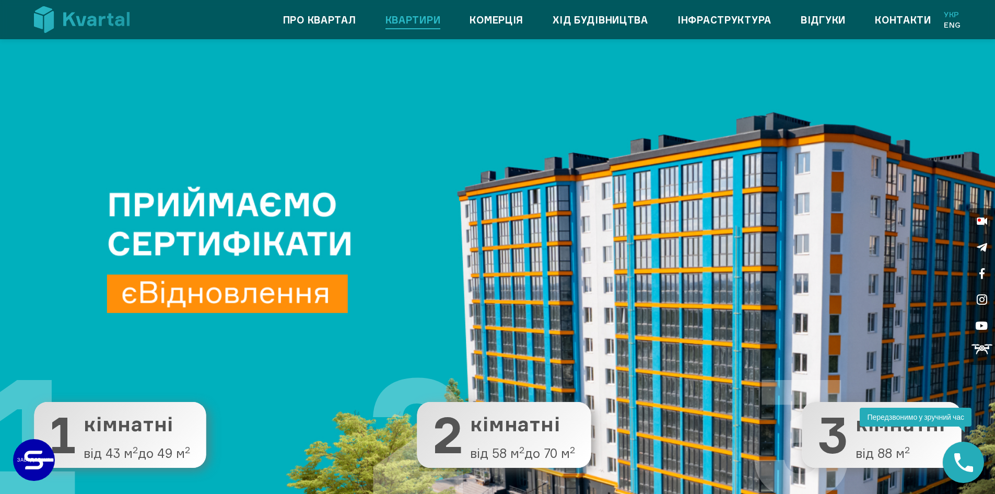
click at [400, 21] on link "Квартири" at bounding box center [412, 19] width 55 height 17
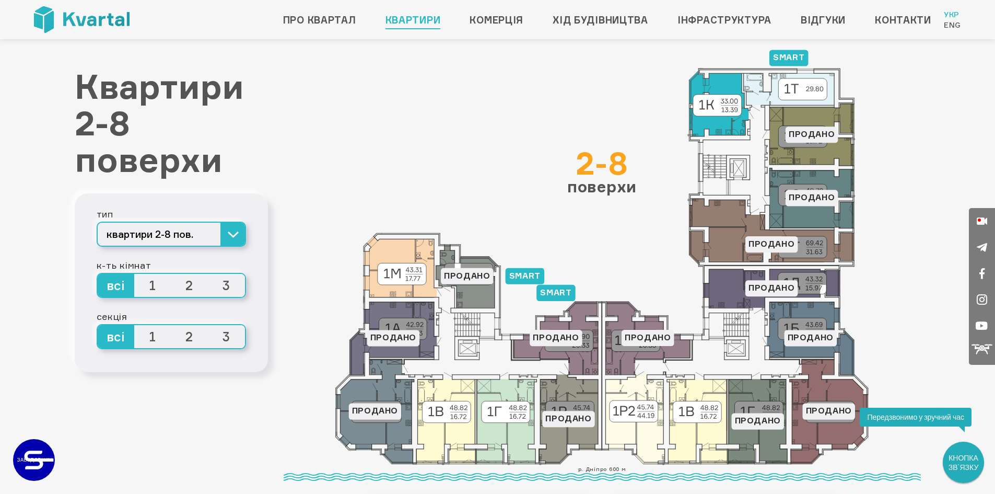
click at [720, 123] on icon at bounding box center [719, 104] width 60 height 66
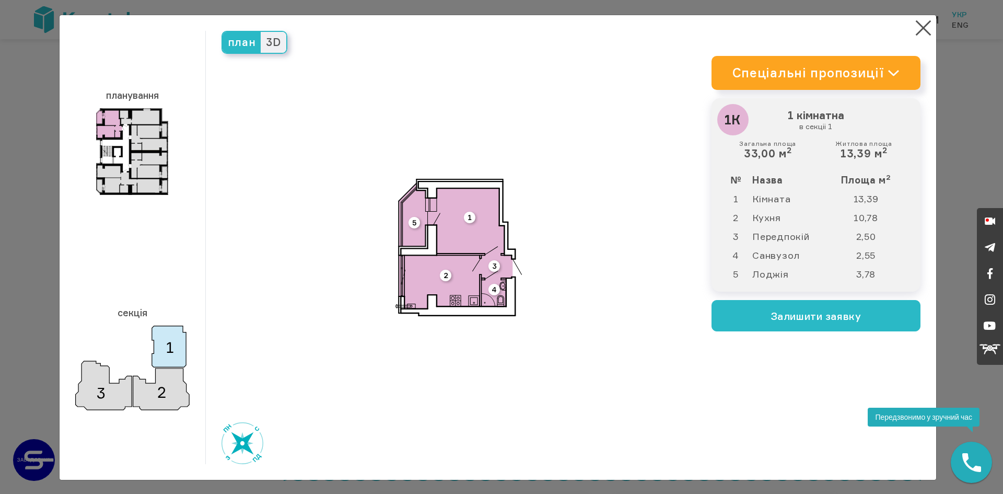
click at [464, 230] on img at bounding box center [458, 247] width 126 height 137
click at [105, 120] on img at bounding box center [132, 151] width 72 height 87
click at [271, 41] on span "3D" at bounding box center [273, 42] width 25 height 21
click at [261, 32] on input "3D" at bounding box center [261, 32] width 0 height 0
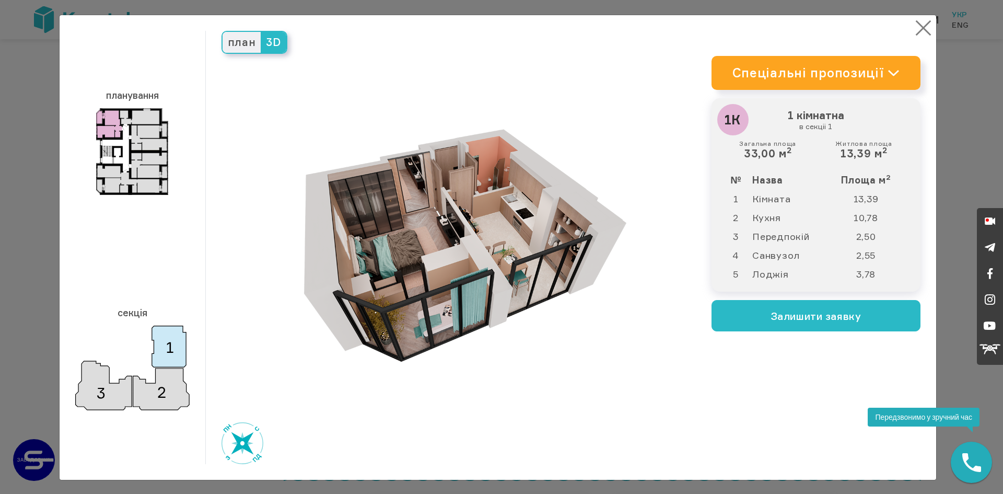
click at [919, 28] on button "×" at bounding box center [923, 28] width 20 height 20
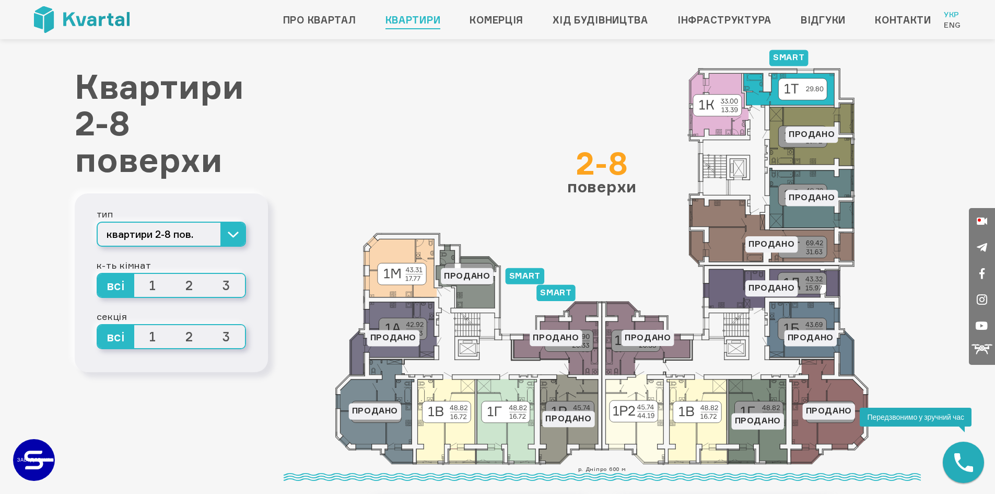
click at [826, 81] on icon at bounding box center [789, 89] width 91 height 32
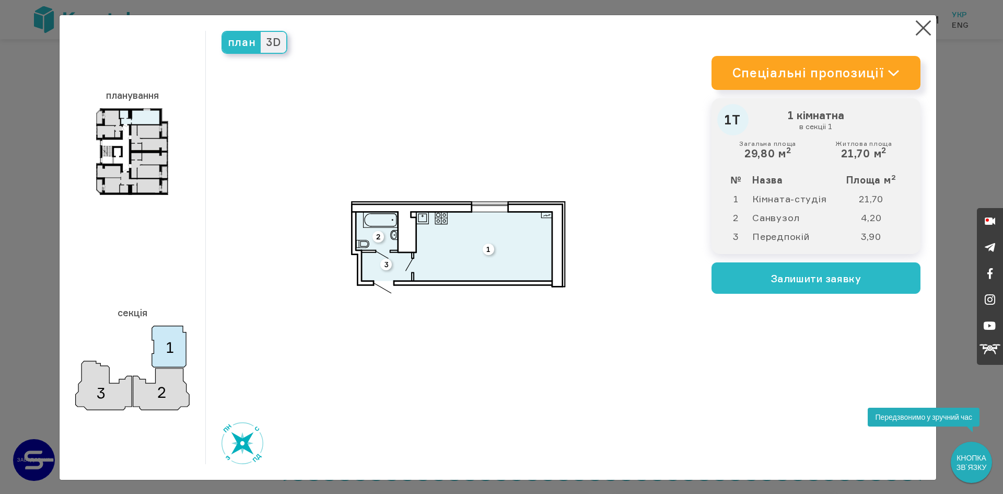
click at [267, 40] on span "3D" at bounding box center [273, 42] width 25 height 21
click at [261, 32] on input "3D" at bounding box center [261, 32] width 0 height 0
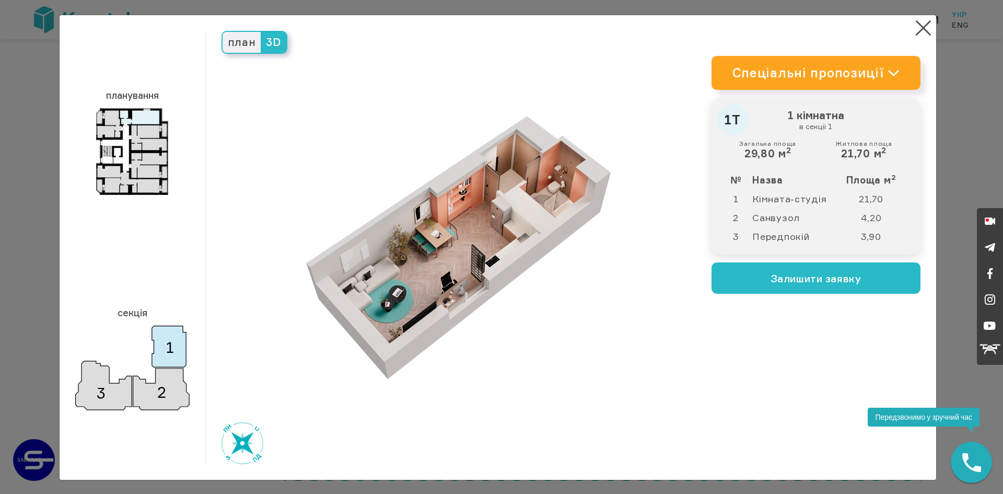
click at [245, 41] on span "план" at bounding box center [241, 42] width 39 height 21
click at [222, 32] on input "план" at bounding box center [222, 32] width 0 height 0
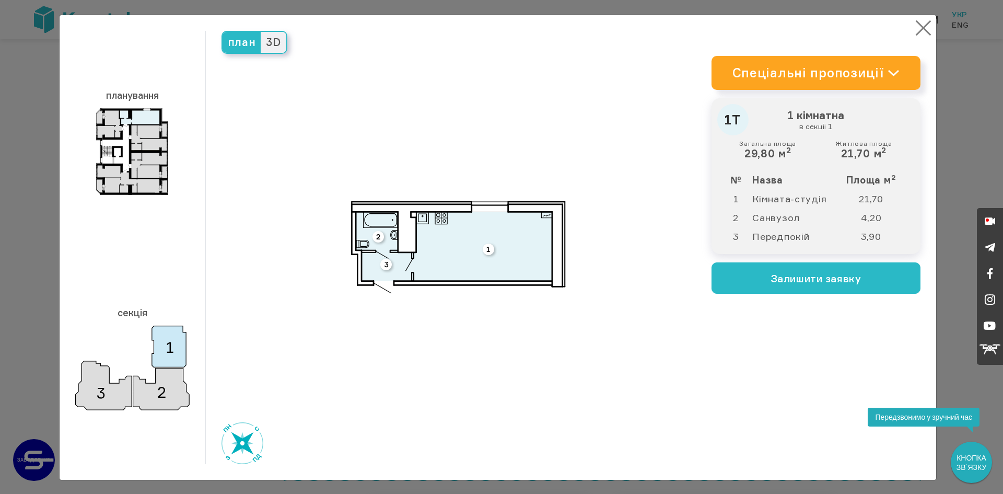
click at [913, 29] on button "×" at bounding box center [923, 28] width 20 height 20
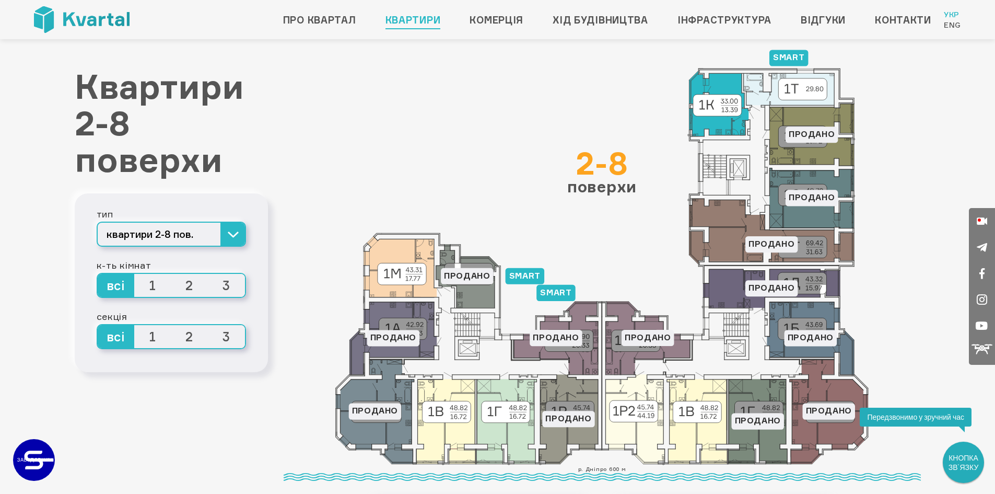
click at [728, 80] on icon at bounding box center [719, 104] width 60 height 66
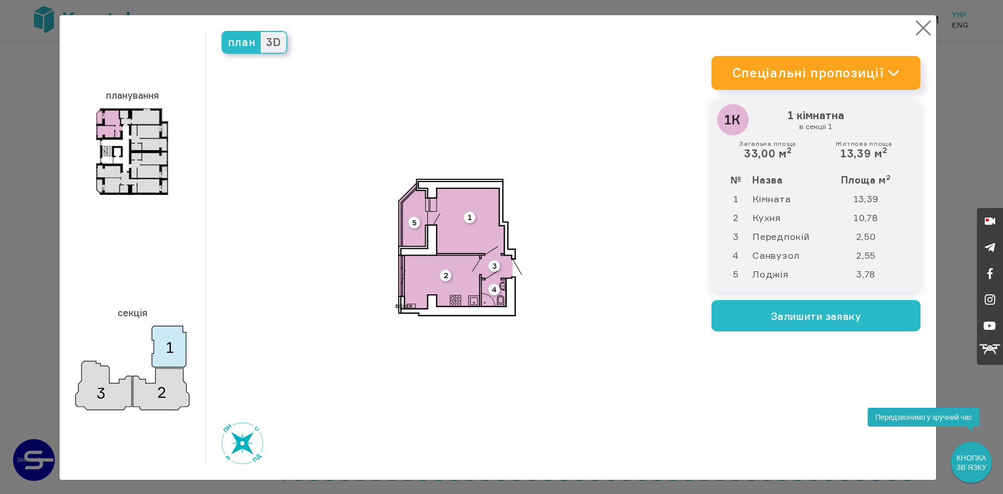
click at [913, 32] on button "×" at bounding box center [923, 28] width 20 height 20
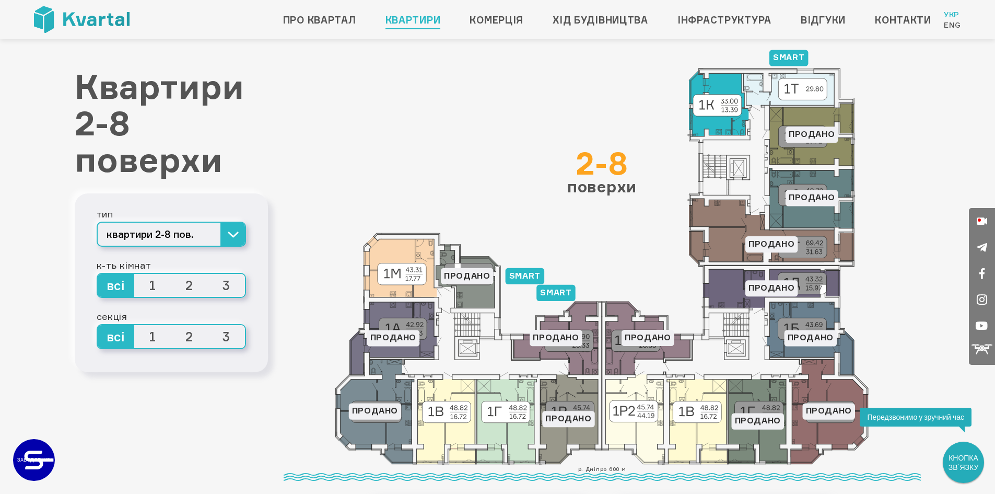
click at [712, 124] on icon at bounding box center [719, 104] width 60 height 66
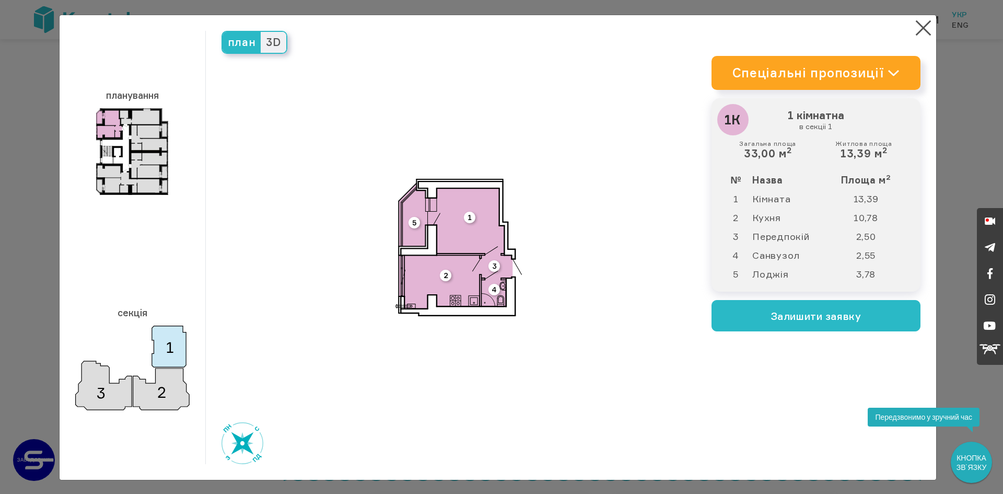
click at [449, 269] on img at bounding box center [458, 247] width 126 height 137
drag, startPoint x: 851, startPoint y: 216, endPoint x: 859, endPoint y: 217, distance: 7.9
click at [859, 217] on td "10,78" at bounding box center [871, 217] width 82 height 19
click at [914, 30] on button "×" at bounding box center [923, 28] width 20 height 20
